Goal: Information Seeking & Learning: Learn about a topic

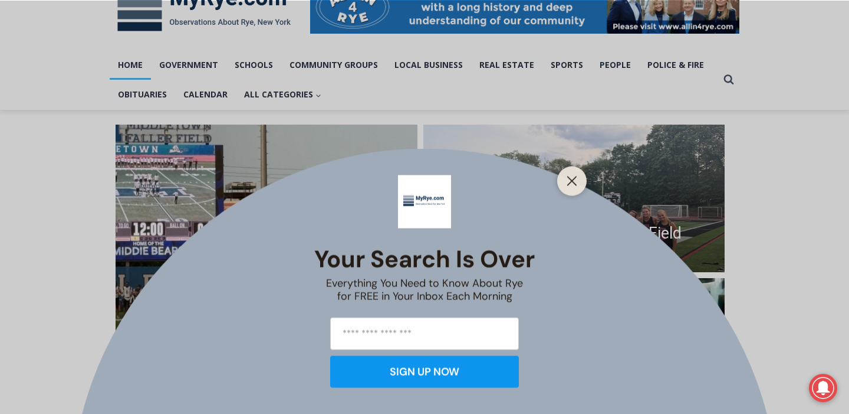
scroll to position [207, 0]
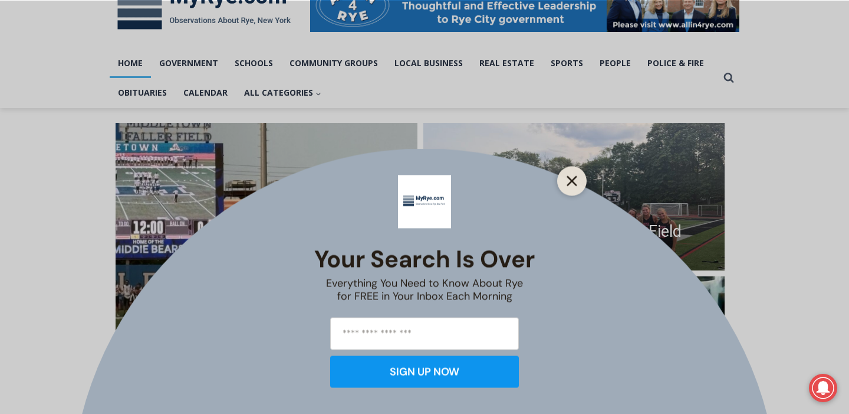
click at [576, 179] on icon "Close" at bounding box center [572, 180] width 11 height 11
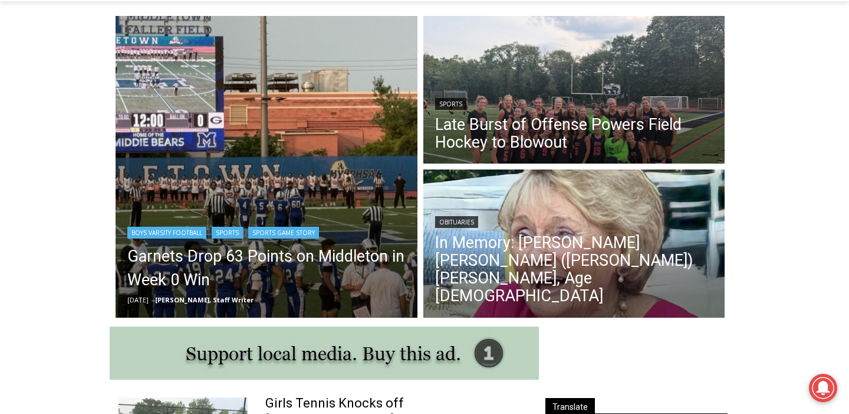
scroll to position [0, 0]
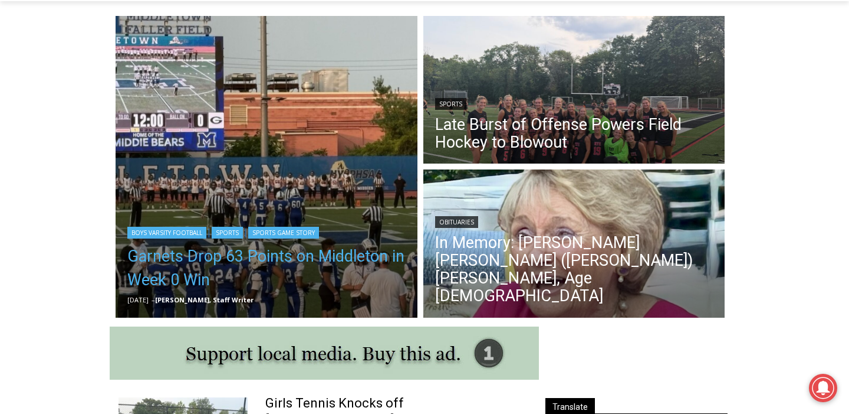
click at [277, 261] on link "Garnets Drop 63 Points on Middleton in Week 0 Win" at bounding box center [266, 267] width 278 height 47
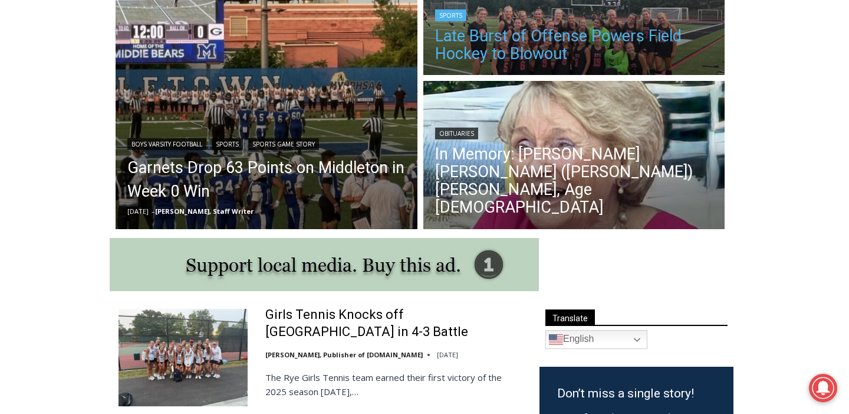
scroll to position [405, 0]
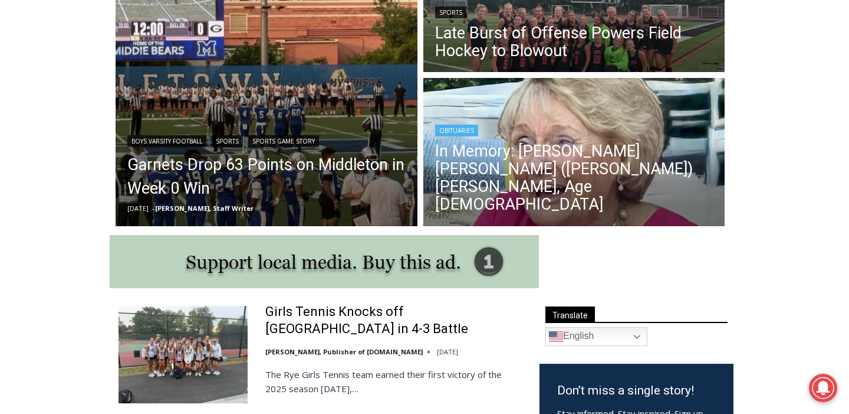
click at [570, 149] on header "Obituaries In Memory: Maureen Catherine (Devlin) Koecheler, Age 83" at bounding box center [575, 169] width 302 height 120
click at [564, 136] on div "Obituaries" at bounding box center [574, 129] width 278 height 14
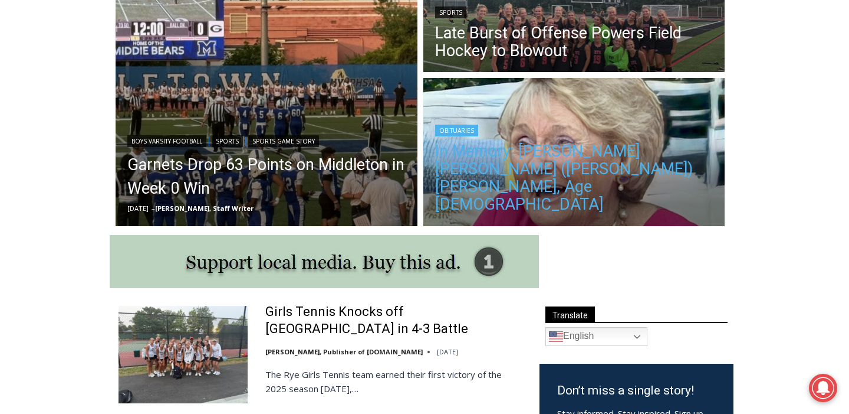
click at [554, 208] on link "In Memory: Maureen Catherine (Devlin) Koecheler, Age 83" at bounding box center [574, 177] width 278 height 71
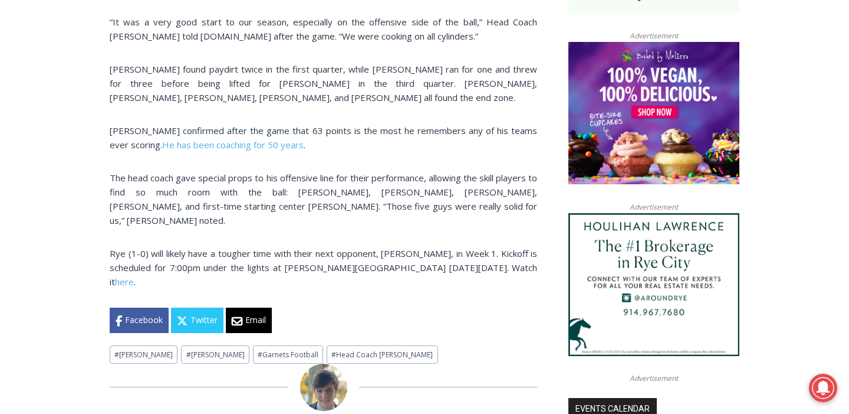
scroll to position [921, 0]
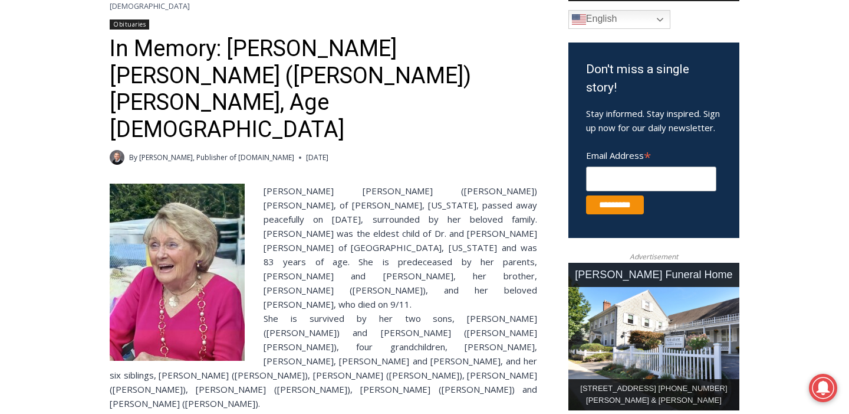
scroll to position [346, 0]
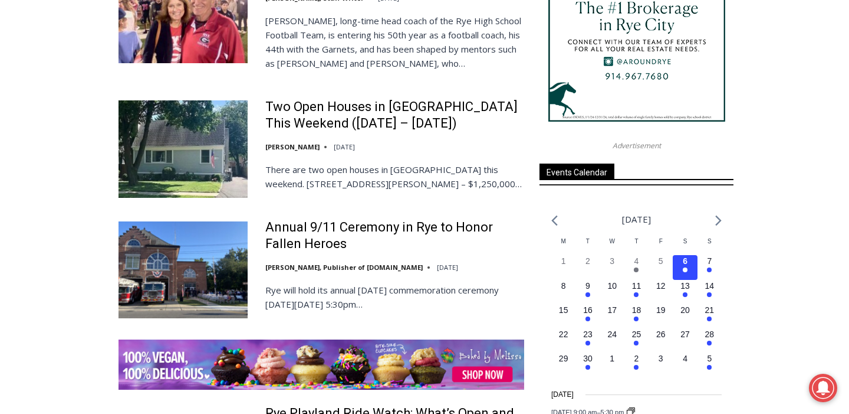
scroll to position [1548, 0]
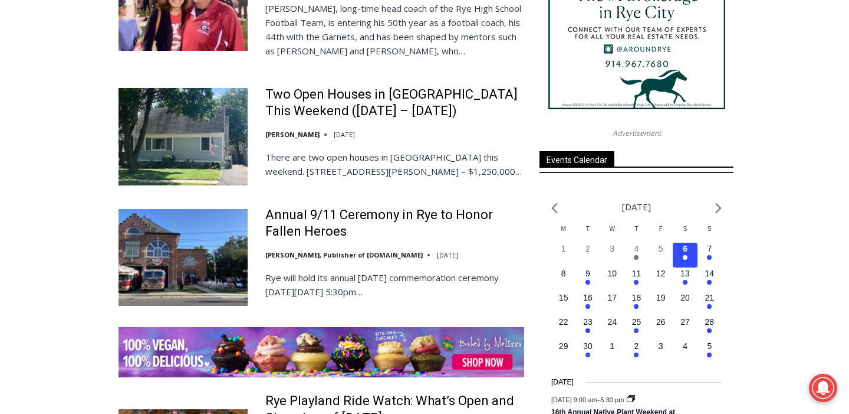
click at [184, 144] on img at bounding box center [183, 136] width 129 height 97
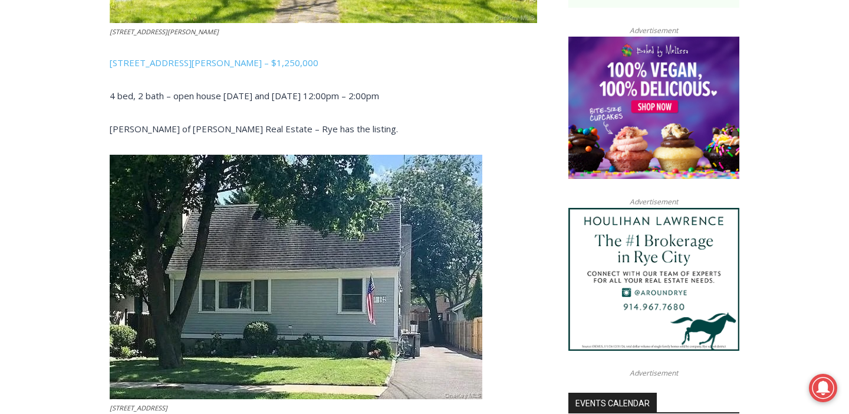
scroll to position [928, 0]
